Goal: Task Accomplishment & Management: Complete application form

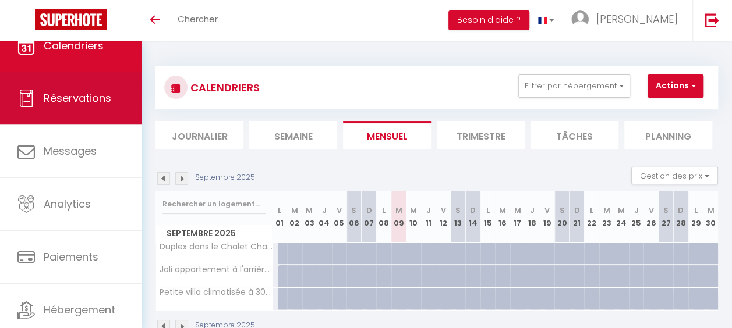
click at [69, 104] on span "Réservations" at bounding box center [78, 98] width 68 height 15
select select "not_cancelled"
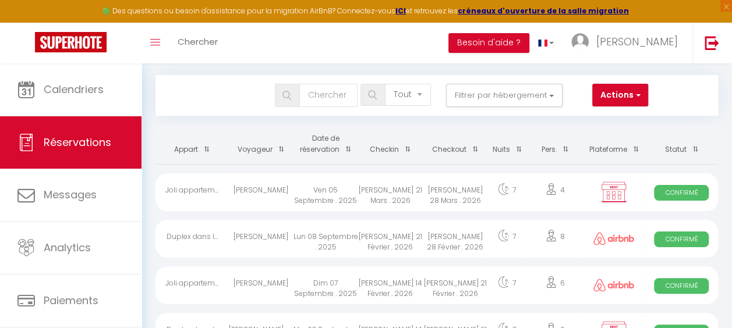
scroll to position [11, 0]
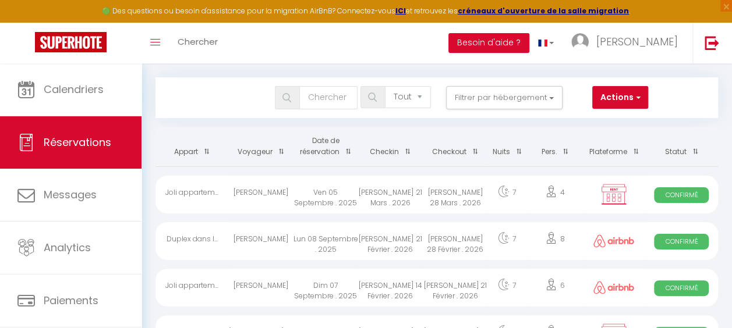
click at [378, 191] on div "[PERSON_NAME] 21 Mars . 2026" at bounding box center [390, 195] width 65 height 38
select select "OK"
select select "KO"
select select "0"
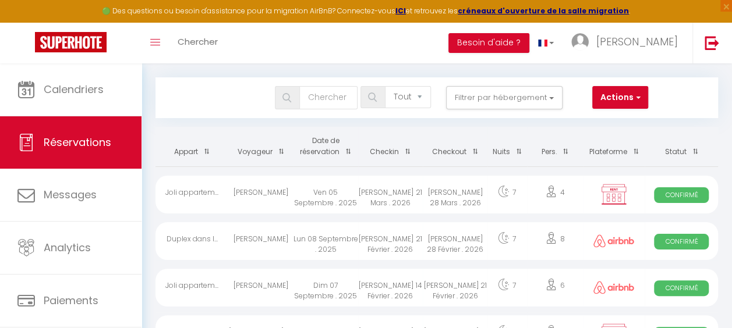
select select "1"
select select
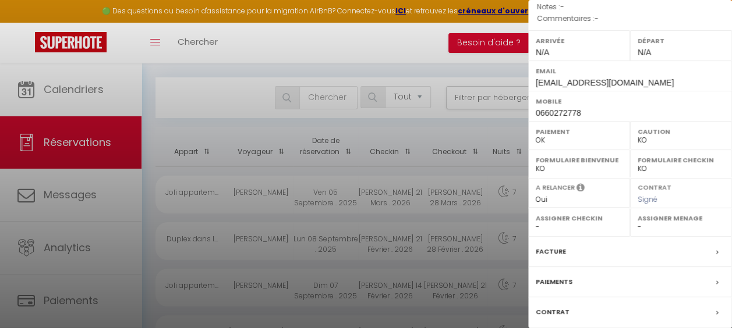
scroll to position [175, 0]
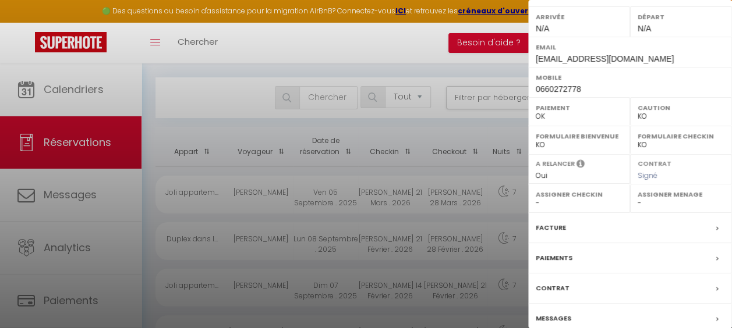
click at [434, 47] on div at bounding box center [366, 164] width 732 height 328
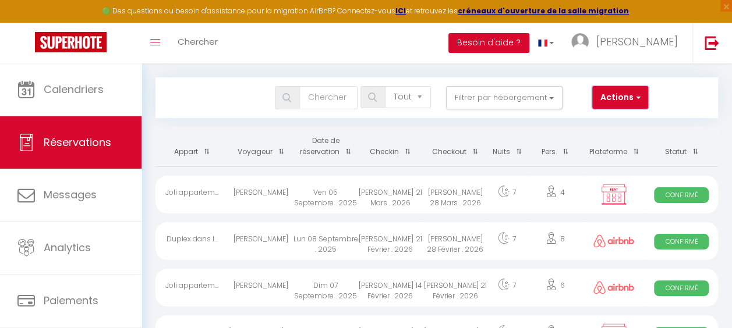
click at [632, 90] on button "Actions" at bounding box center [620, 97] width 56 height 23
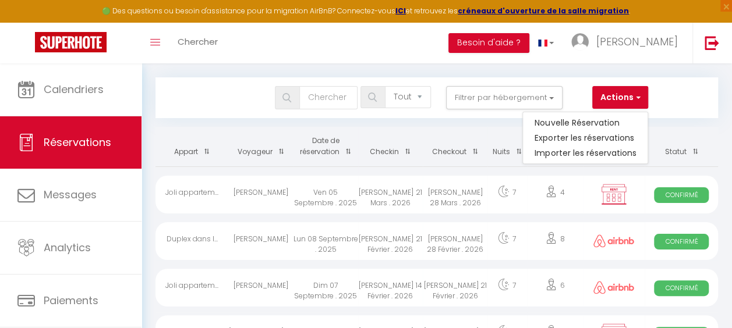
click at [215, 190] on div "Joli appartem..." at bounding box center [191, 195] width 73 height 38
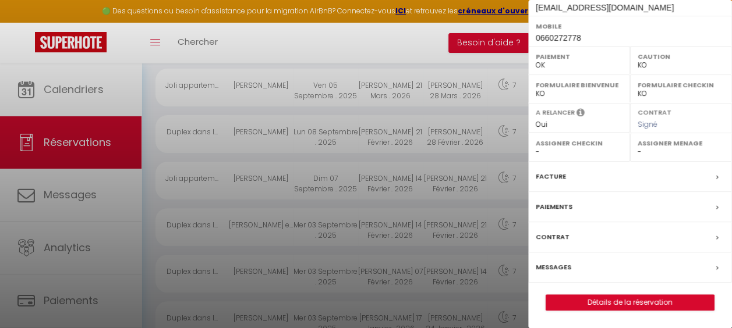
scroll to position [128, 0]
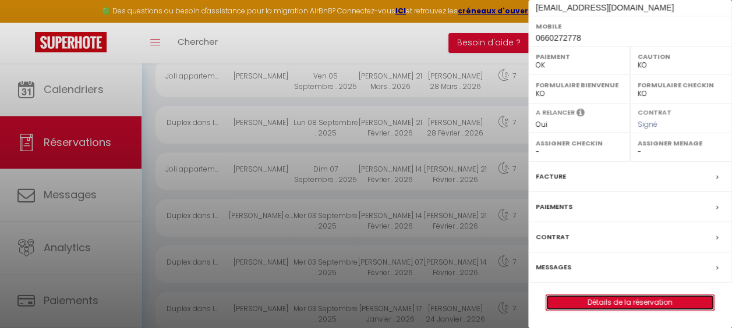
click at [652, 302] on link "Détails de la réservation" at bounding box center [630, 302] width 168 height 15
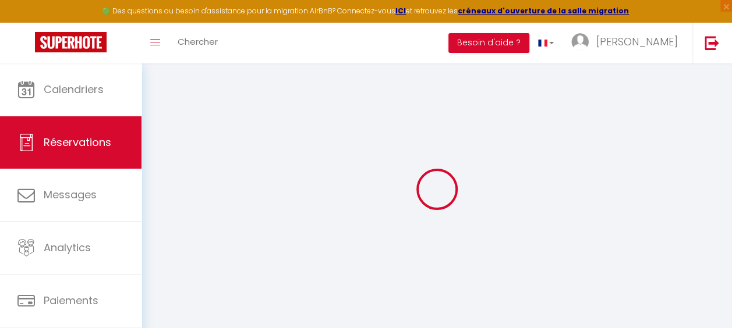
select select
checkbox input "false"
select select
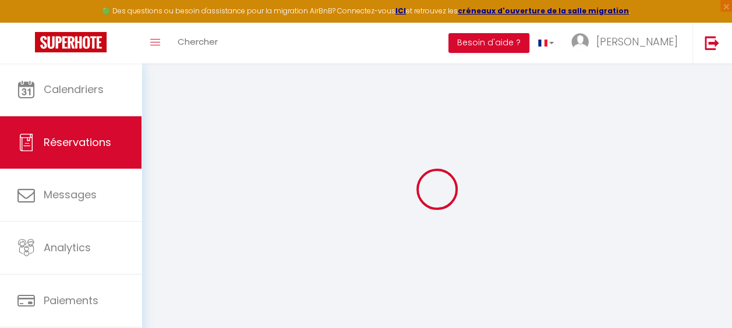
checkbox input "false"
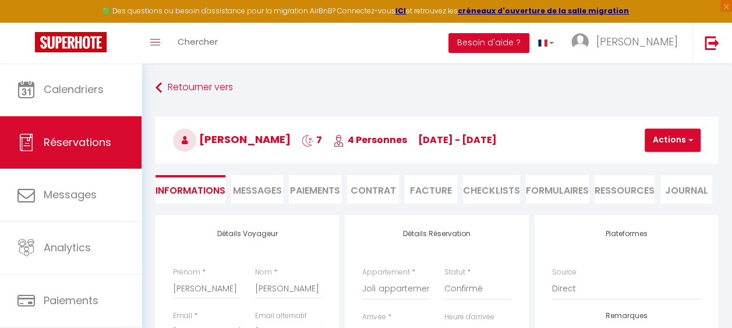
select select
checkbox input "false"
select select
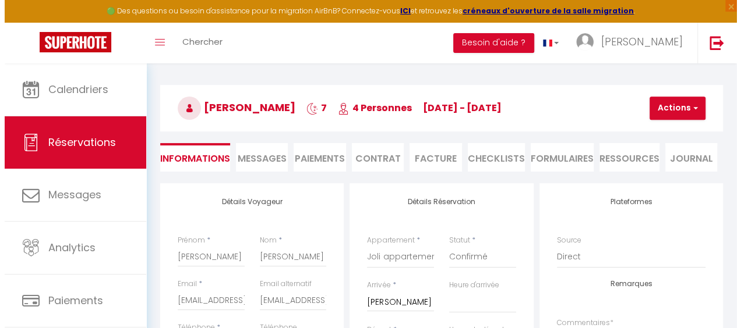
scroll to position [58, 0]
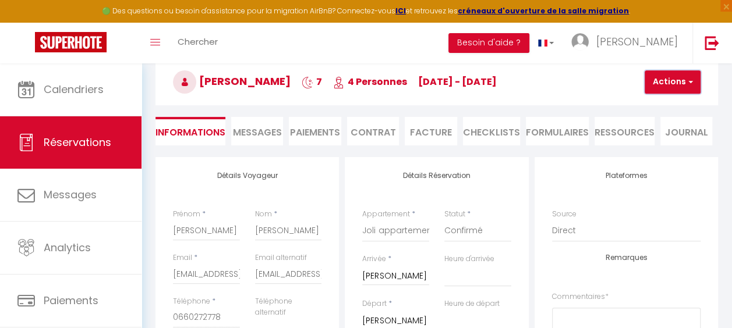
click at [660, 84] on button "Actions" at bounding box center [673, 81] width 56 height 23
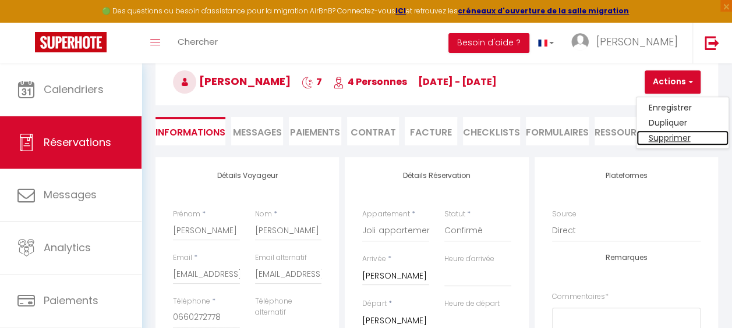
click at [664, 137] on link "Supprimer" at bounding box center [682, 137] width 92 height 15
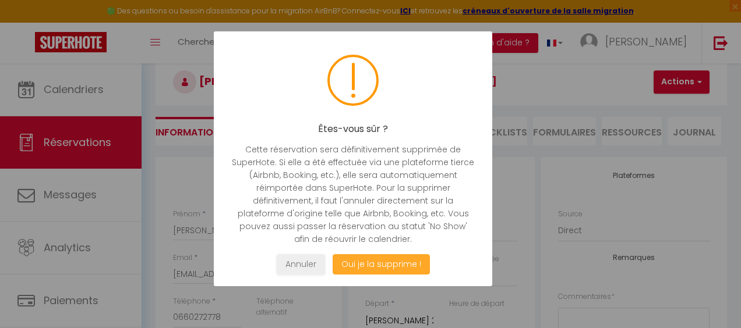
click at [399, 261] on button "Oui je la supprime !" at bounding box center [380, 264] width 97 height 20
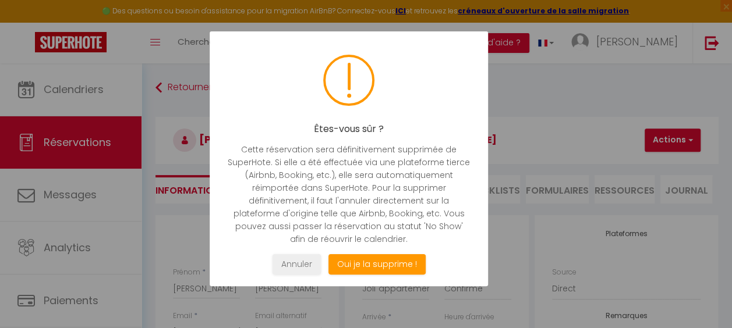
select select "not_cancelled"
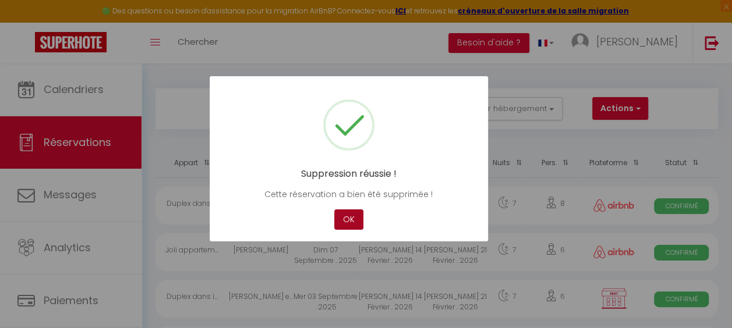
click at [345, 221] on button "OK" at bounding box center [348, 220] width 29 height 20
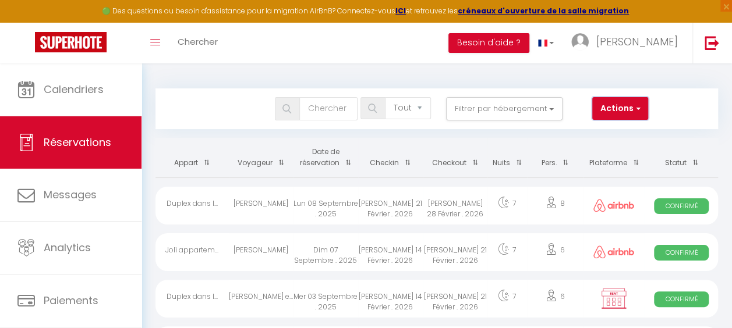
click at [625, 105] on button "Actions" at bounding box center [620, 108] width 56 height 23
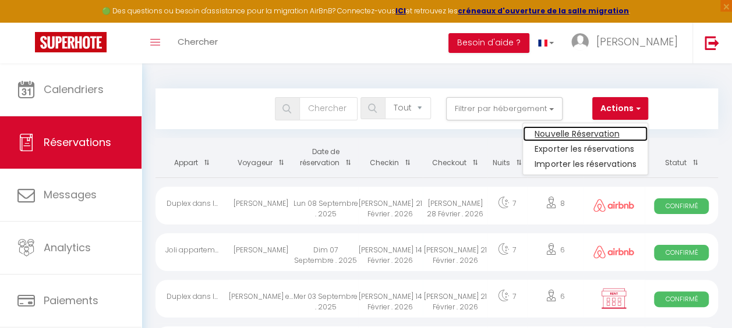
click at [607, 131] on link "Nouvelle Réservation" at bounding box center [585, 133] width 125 height 15
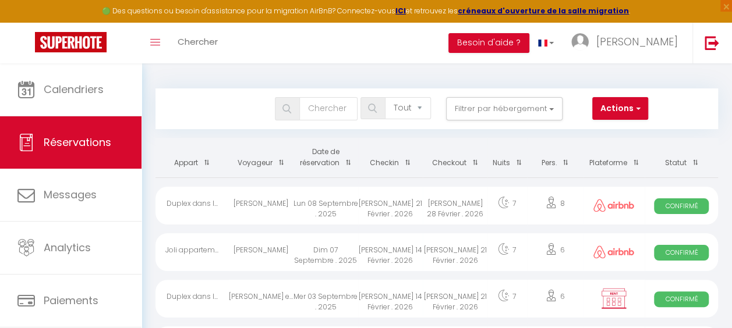
select select
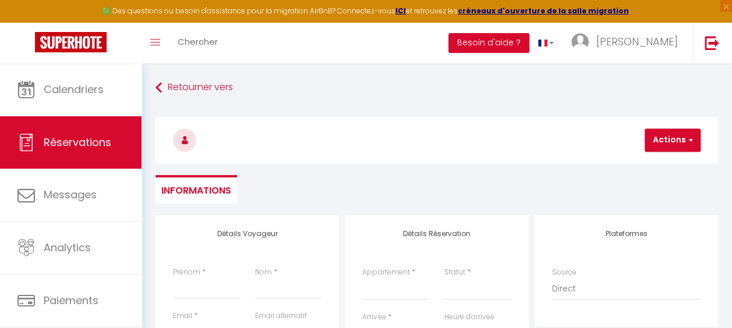
select select
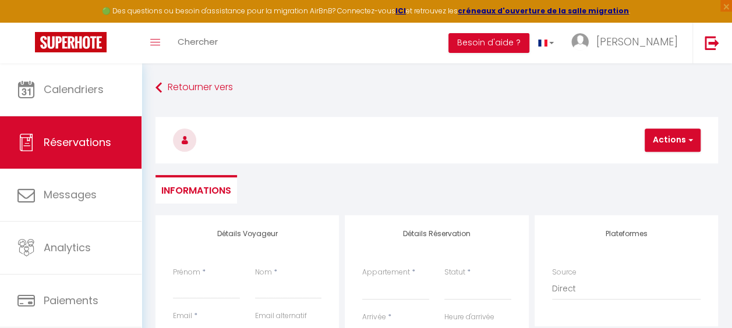
checkbox input "false"
select select
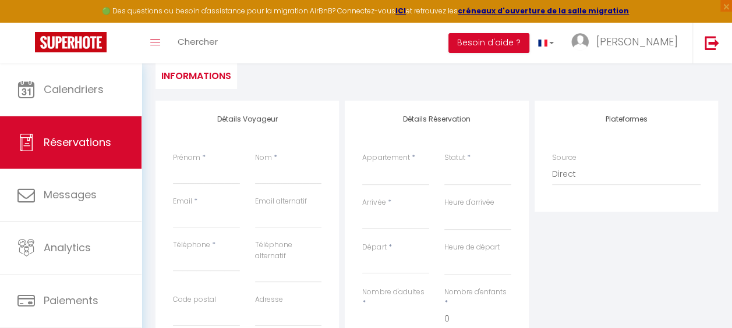
scroll to position [116, 0]
click at [197, 172] on input "Prénom" at bounding box center [206, 172] width 67 height 21
type input "[PERSON_NAME]"
type input "[EMAIL_ADDRESS][DOMAIN_NAME]"
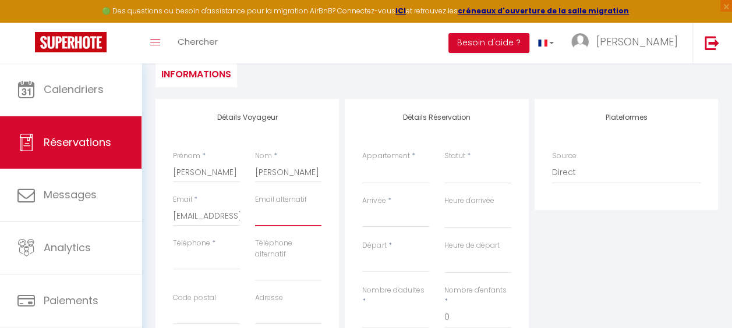
type input "[EMAIL_ADDRESS][DOMAIN_NAME]"
type input "0660272778"
type input "77410"
type input "ATELIER - [STREET_ADDRESS] SOUILLY"
type input "77410 CLAYE-SOUILLY"
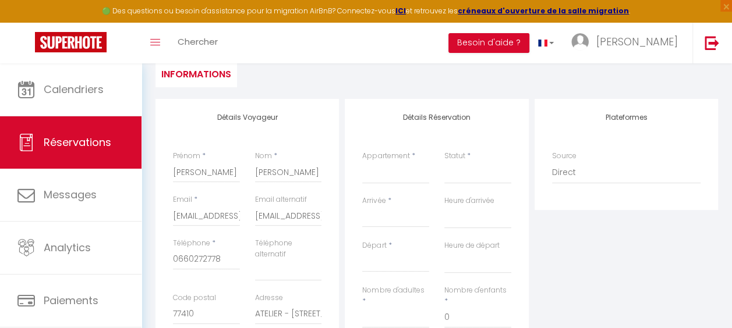
select select "FR"
select select
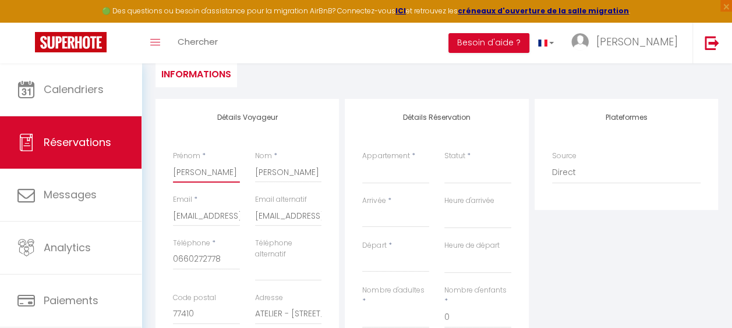
select select
checkbox input "false"
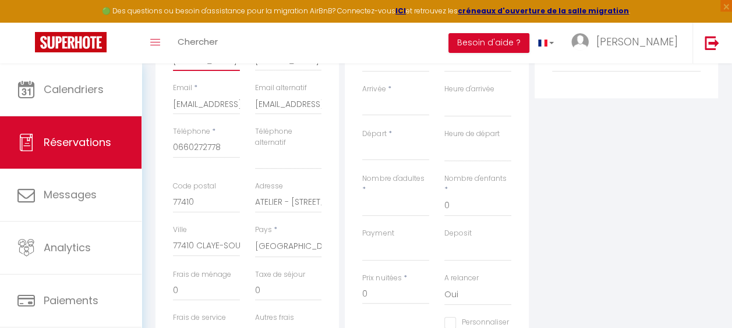
scroll to position [233, 0]
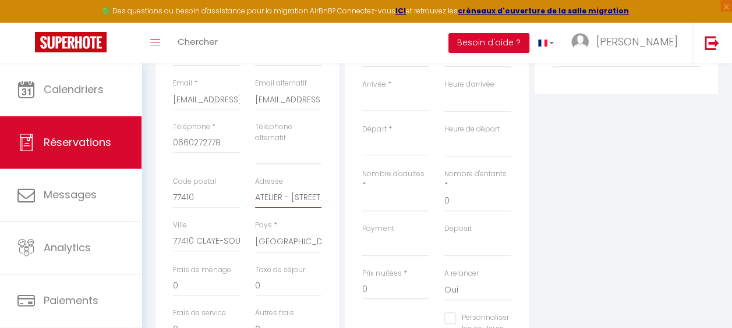
drag, startPoint x: 293, startPoint y: 196, endPoint x: 233, endPoint y: 200, distance: 60.1
click at [233, 200] on div "Code postal 77410 Adresse ATELIER - [STREET_ADDRESS][PERSON_NAME]" at bounding box center [247, 198] width 164 height 44
type input "[STREET_ADDRESS][PERSON_NAME]"
select select
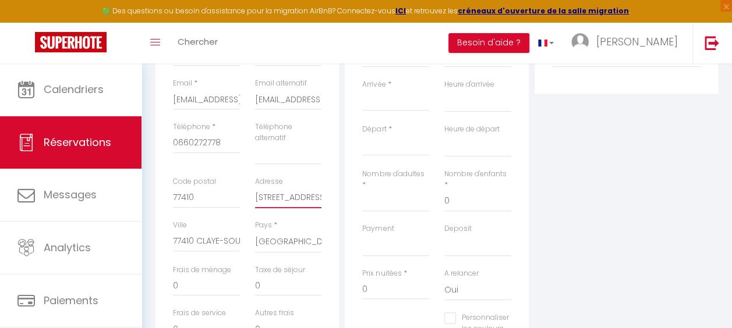
select select
checkbox input "false"
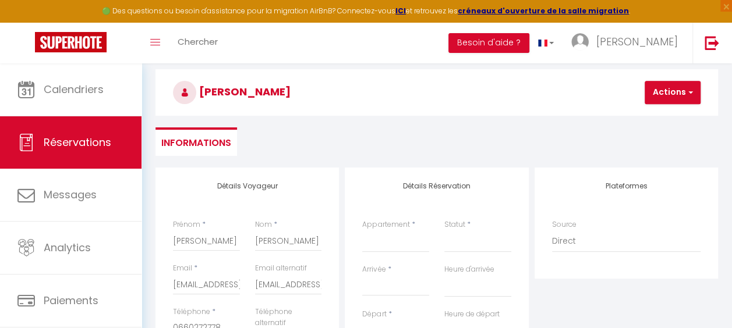
scroll to position [46, 0]
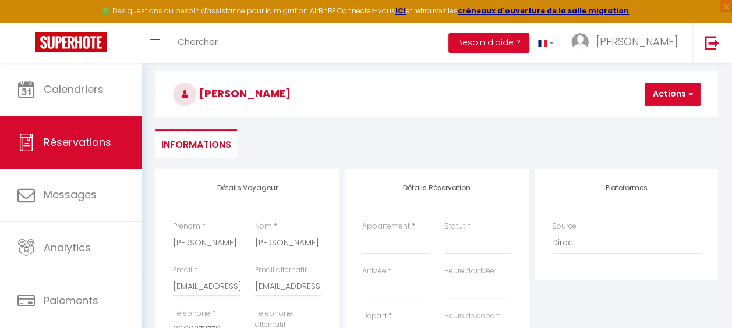
type input "[STREET_ADDRESS][PERSON_NAME]"
click at [376, 245] on select "Duplex dans le Chalet Chantelouve pour 8 personnes Joli appartement à l'arrière…" at bounding box center [395, 243] width 67 height 22
select select "76273"
click at [362, 232] on select "Duplex dans le Chalet Chantelouve pour 8 personnes Joli appartement à l'arrière…" at bounding box center [395, 243] width 67 height 22
select select
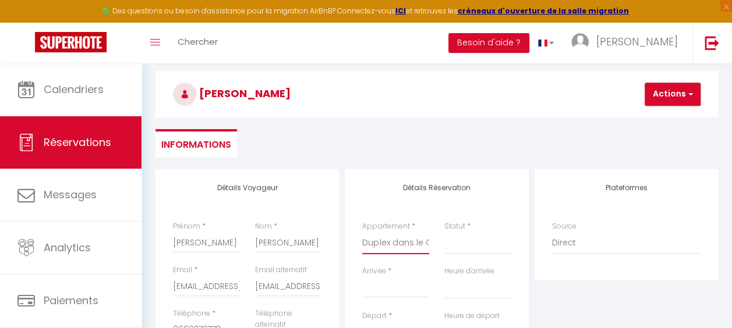
select select
checkbox input "false"
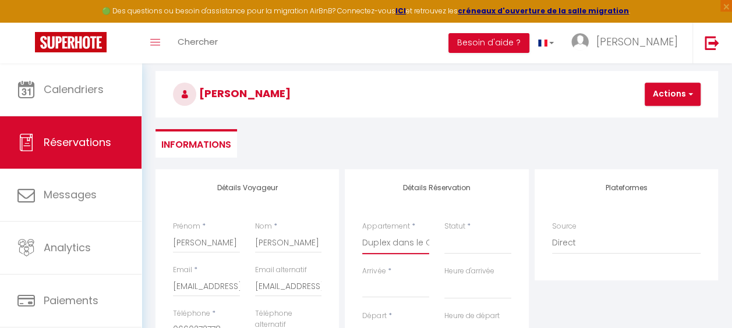
select select
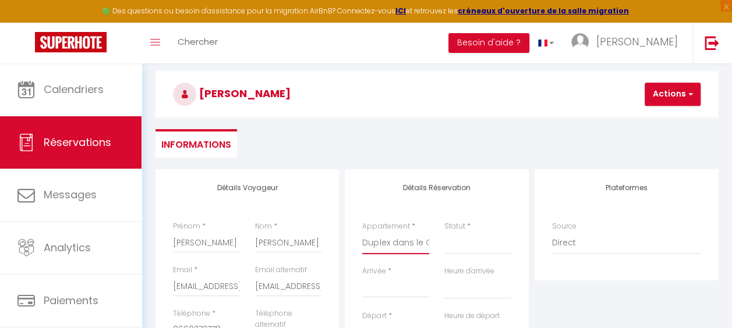
checkbox input "false"
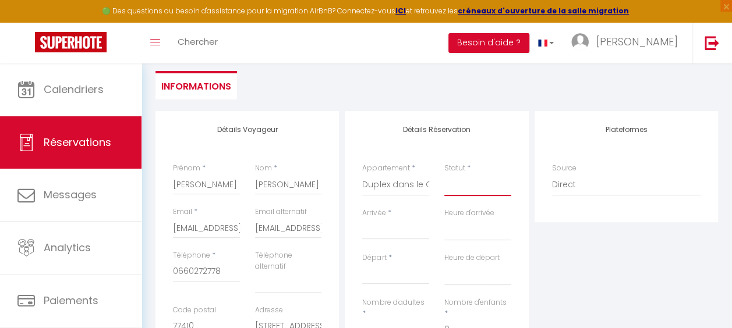
click at [454, 189] on select "Confirmé Non Confirmé [PERSON_NAME] par le voyageur No Show Request" at bounding box center [477, 185] width 67 height 22
select select "1"
click at [444, 174] on select "Confirmé Non Confirmé [PERSON_NAME] par le voyageur No Show Request" at bounding box center [477, 185] width 67 height 22
select select
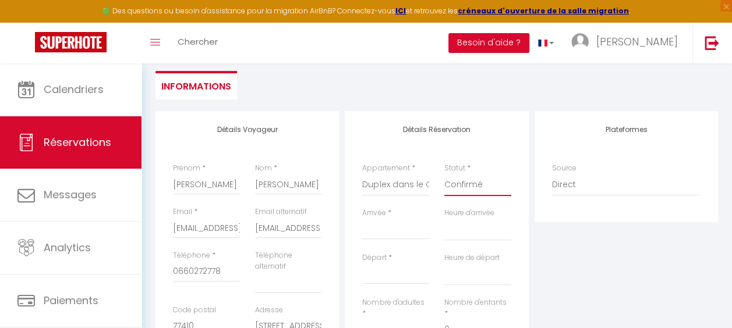
select select
checkbox input "false"
click at [380, 233] on input "Arrivée" at bounding box center [395, 230] width 67 height 15
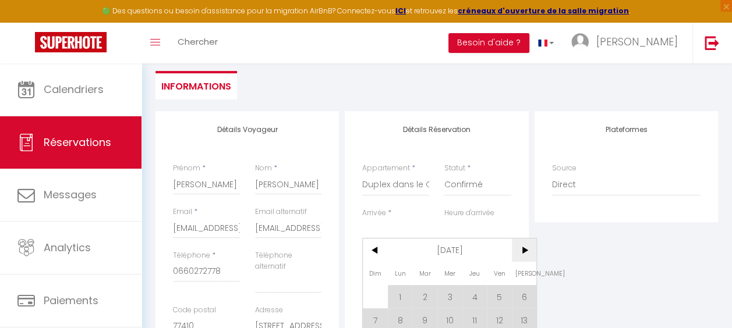
click at [518, 246] on span ">" at bounding box center [524, 250] width 25 height 23
click at [520, 246] on span ">" at bounding box center [524, 250] width 25 height 23
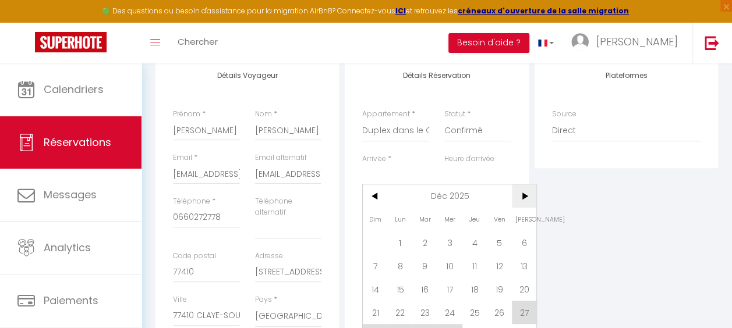
scroll to position [162, 0]
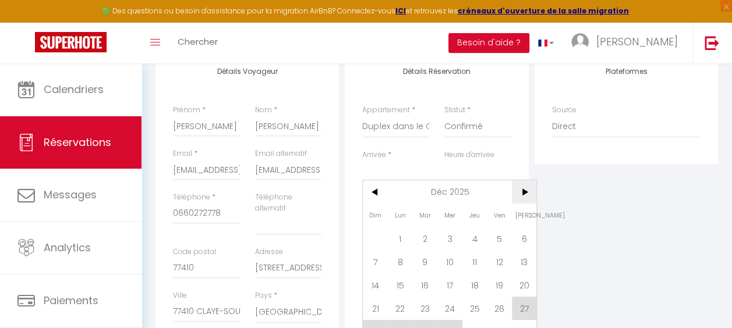
click at [521, 191] on span ">" at bounding box center [524, 191] width 25 height 23
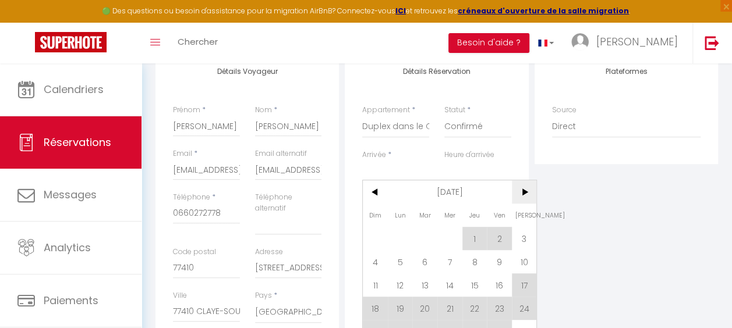
click at [521, 191] on span ">" at bounding box center [524, 191] width 25 height 23
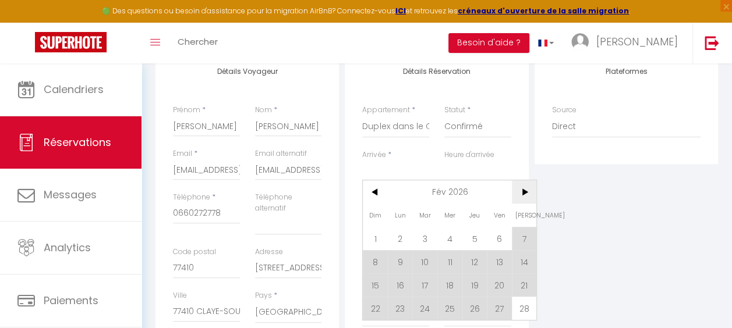
click at [521, 191] on span ">" at bounding box center [524, 191] width 25 height 23
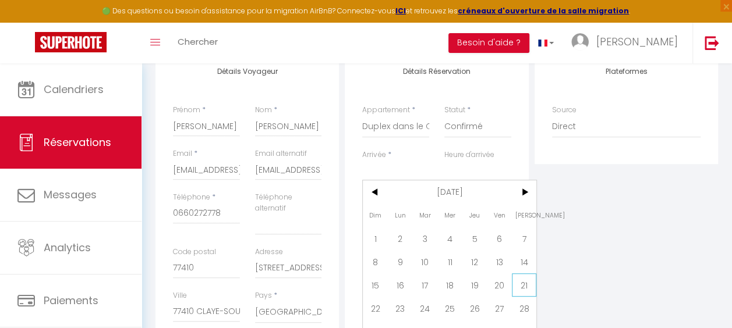
click at [525, 282] on span "21" at bounding box center [524, 285] width 25 height 23
type input "[PERSON_NAME] 21 Mars 2026"
select select
type input "Dim 22 Mars 2026"
select select
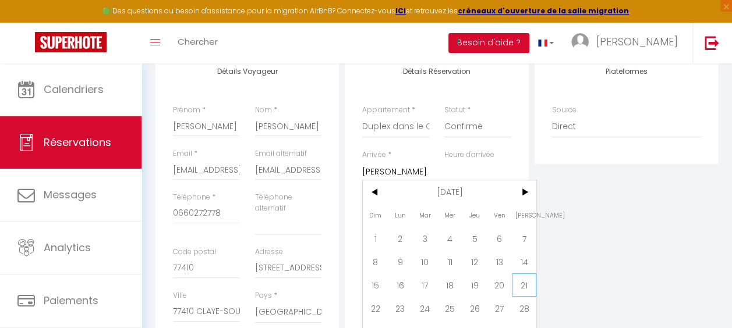
select select
checkbox input "false"
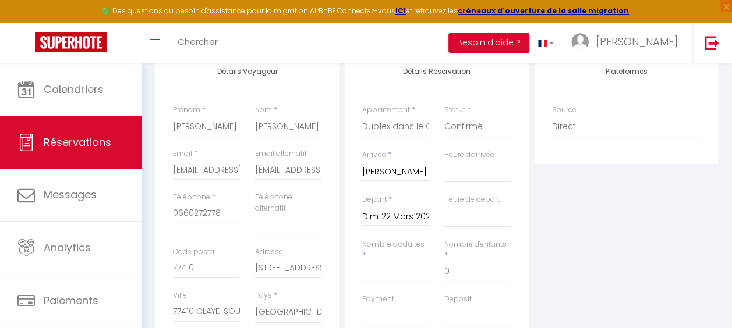
click at [397, 220] on input "Dim 22 Mars 2026" at bounding box center [395, 217] width 67 height 15
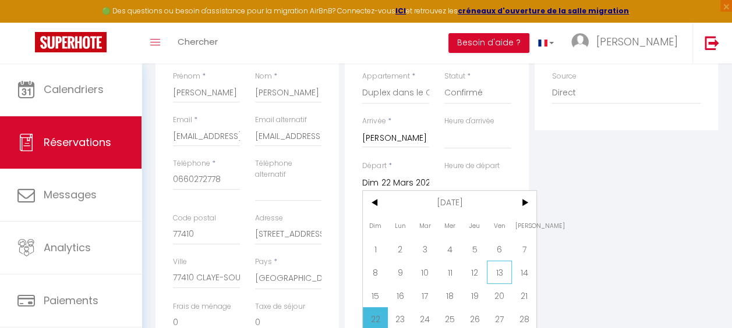
scroll to position [221, 0]
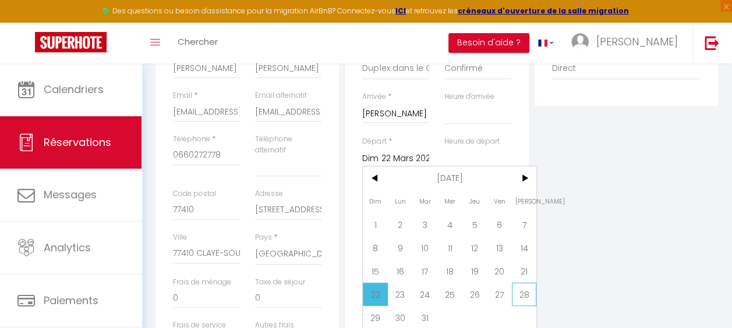
click at [528, 293] on span "28" at bounding box center [524, 294] width 25 height 23
select select
type input "[PERSON_NAME] 28 Mars 2026"
select select
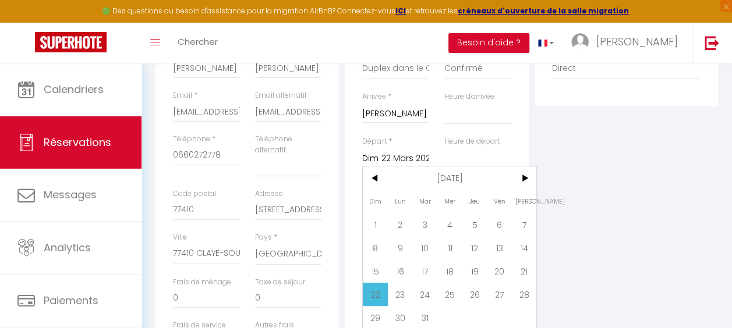
select select
checkbox input "false"
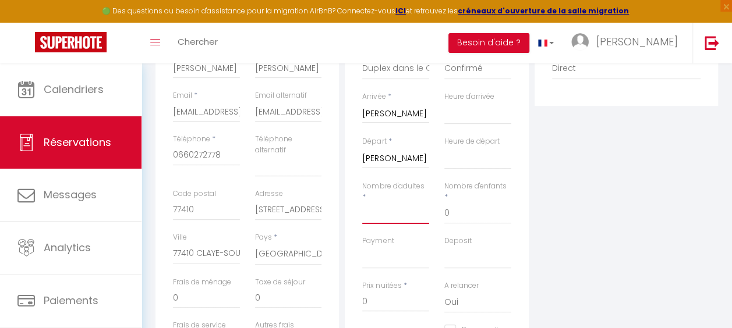
click at [398, 214] on input "Nombre d'adultes" at bounding box center [395, 213] width 67 height 21
type input "2"
select select
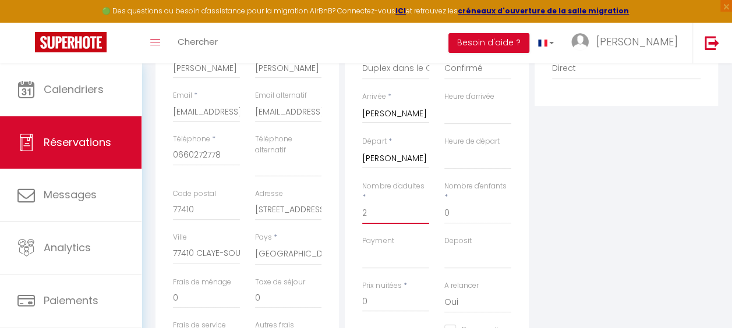
select select
checkbox input "false"
type input "15.4"
select select
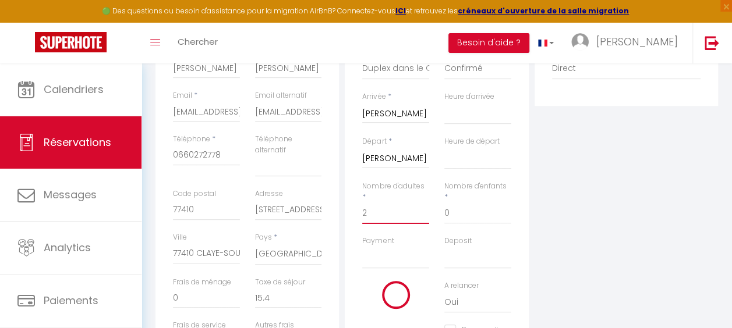
select select
type input "1505"
checkbox input "false"
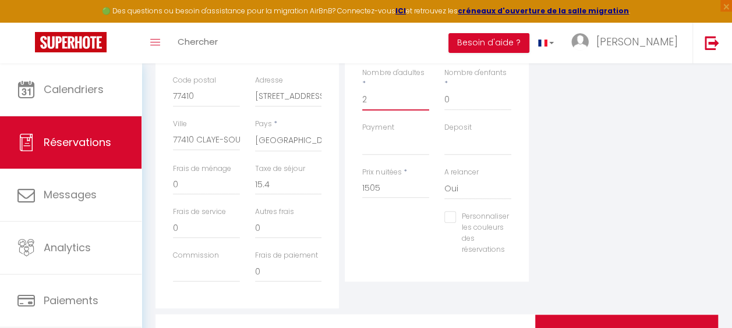
scroll to position [337, 0]
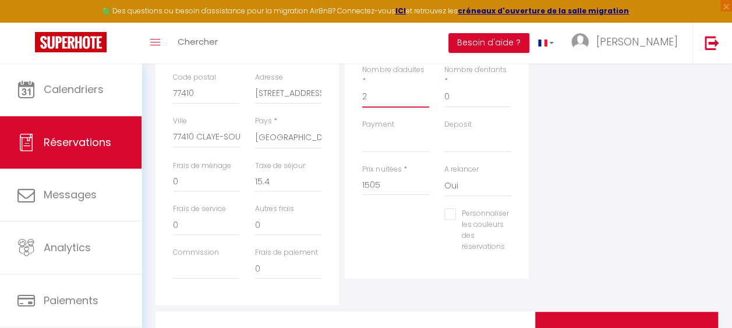
type input "2"
drag, startPoint x: 403, startPoint y: 189, endPoint x: 349, endPoint y: 188, distance: 54.2
click at [349, 189] on div "Détails Réservation Appartement * Duplex dans le Chalet Chantelouve pour 8 pers…" at bounding box center [436, 78] width 183 height 401
type input "0"
select select
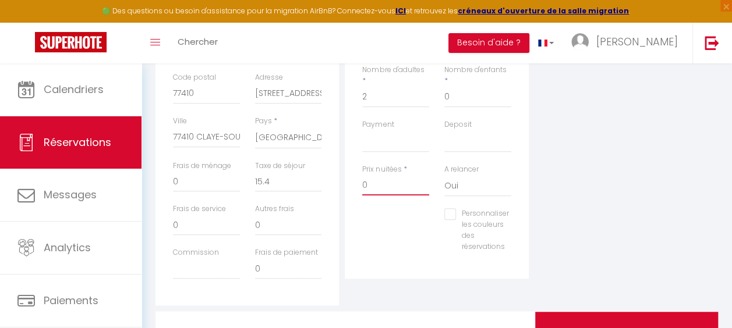
select select
checkbox input "false"
type input "0"
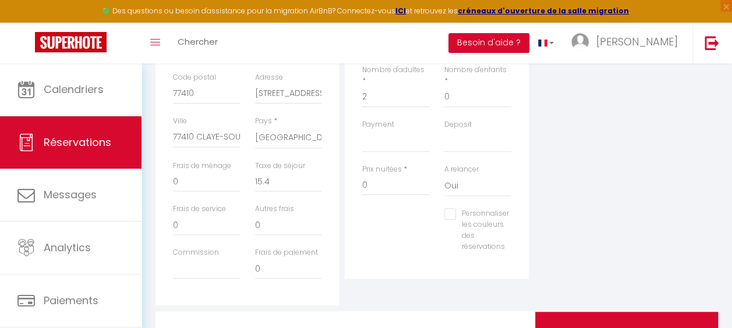
type input "0"
select select
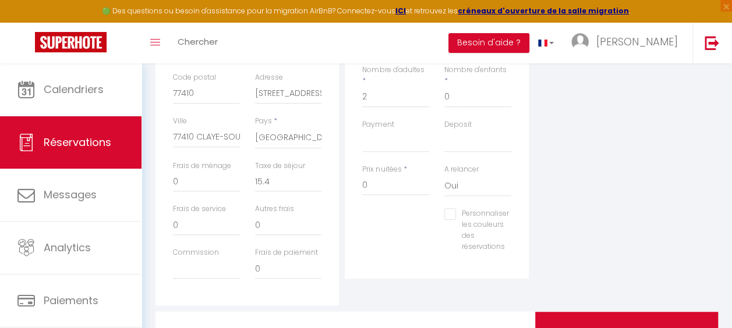
checkbox input "false"
click at [434, 222] on div "Personnaliser les couleurs des réservations #D7092E" at bounding box center [437, 235] width 164 height 55
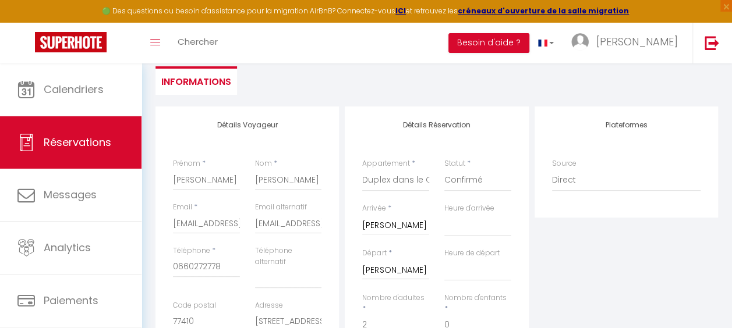
scroll to position [0, 0]
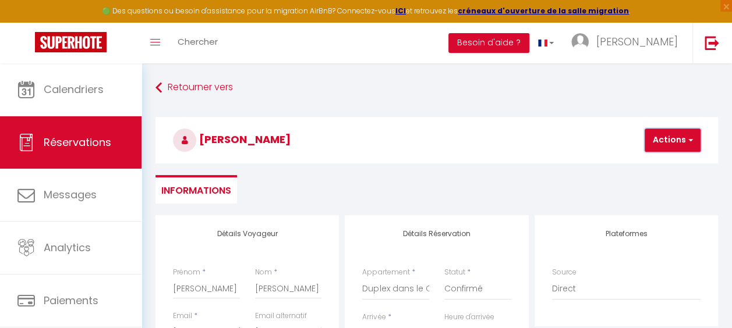
click at [660, 133] on button "Actions" at bounding box center [673, 140] width 56 height 23
click at [657, 162] on link "Enregistrer" at bounding box center [682, 165] width 92 height 15
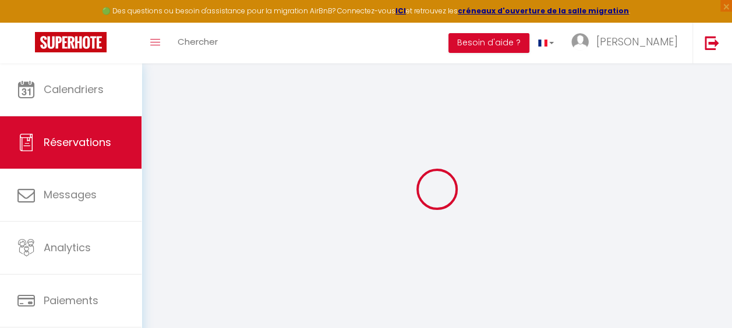
select select "not_cancelled"
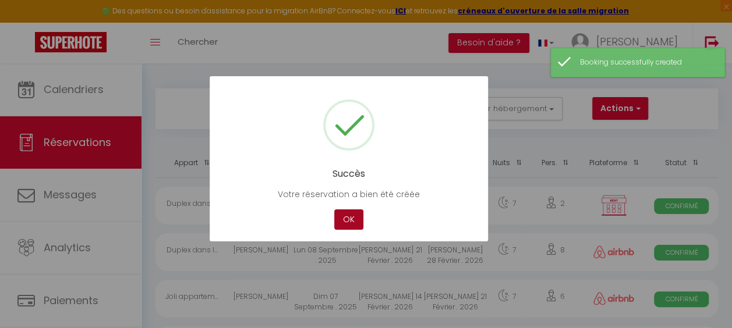
click at [354, 218] on button "OK" at bounding box center [348, 220] width 29 height 20
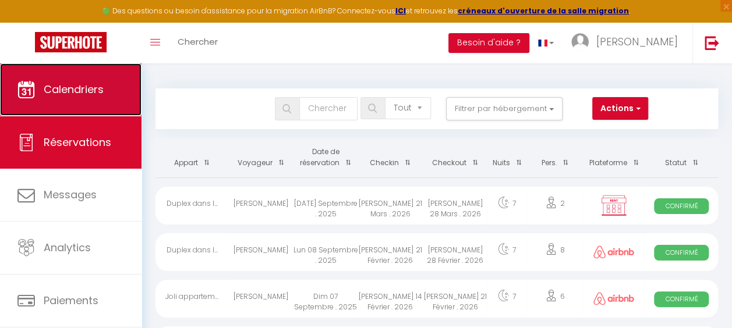
click at [70, 87] on span "Calendriers" at bounding box center [74, 89] width 60 height 15
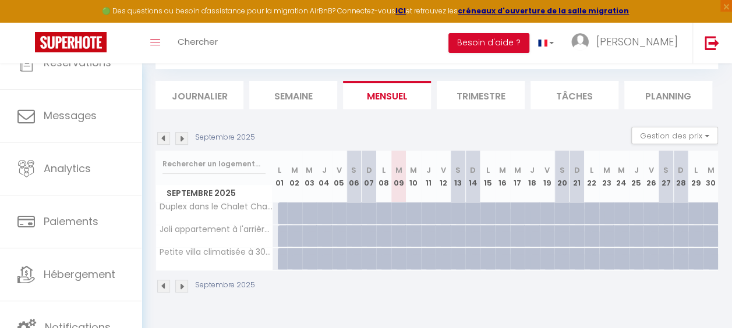
scroll to position [63, 0]
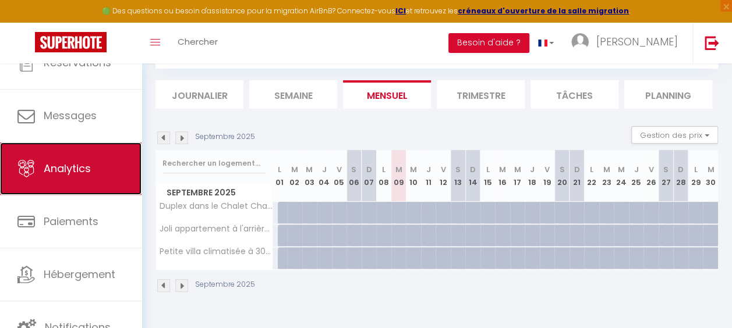
click at [83, 162] on span "Analytics" at bounding box center [67, 168] width 47 height 15
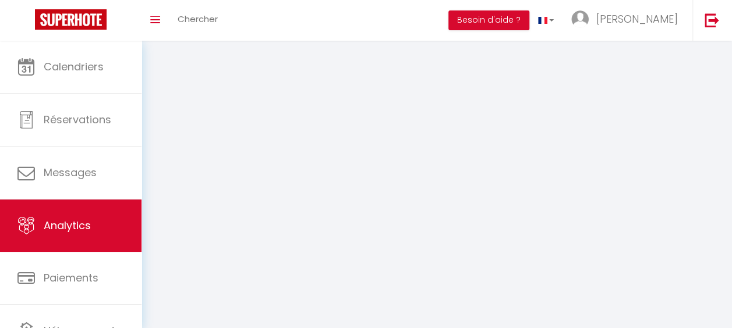
select select "2025"
select select "9"
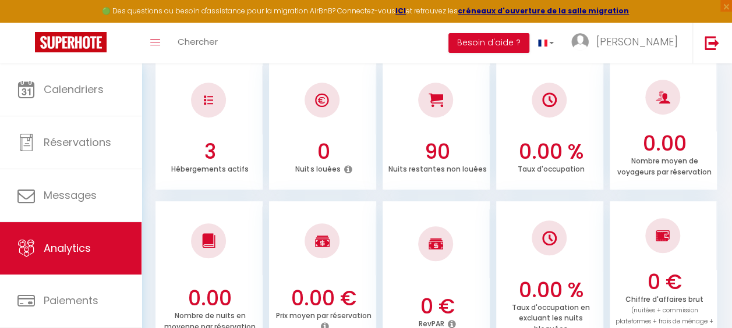
scroll to position [58, 0]
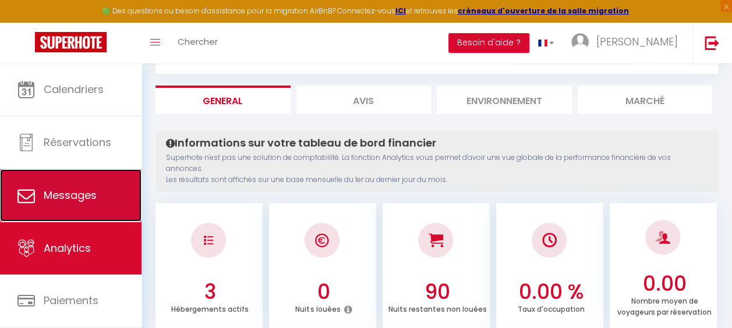
click at [56, 193] on span "Messages" at bounding box center [70, 195] width 53 height 15
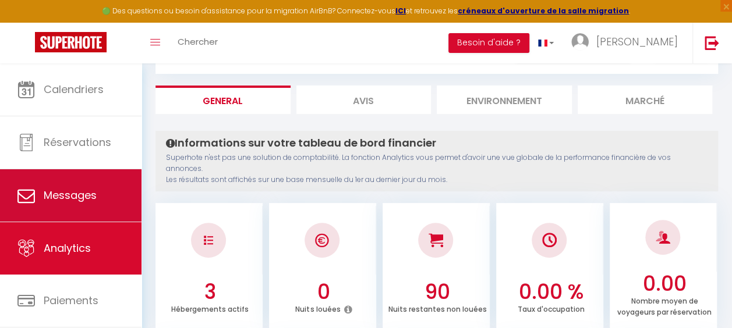
select select "message"
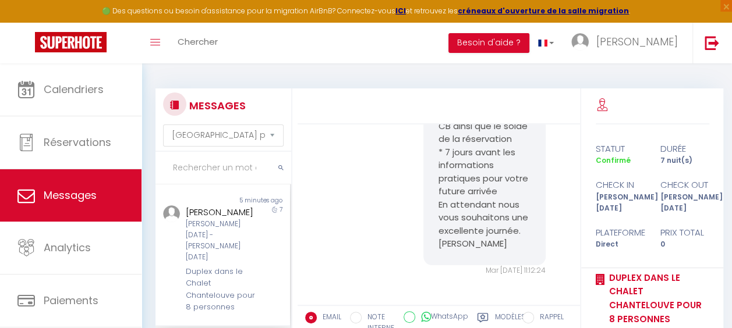
scroll to position [389, 0]
